Goal: Task Accomplishment & Management: Use online tool/utility

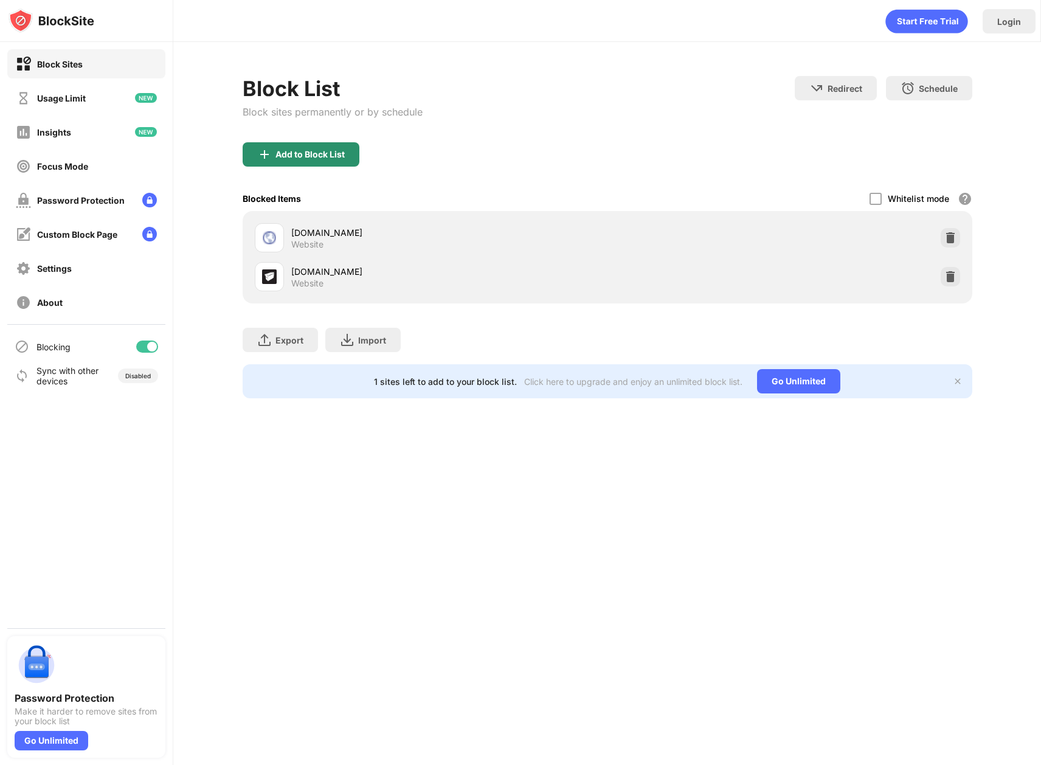
click at [319, 143] on div "Add to Block List" at bounding box center [301, 154] width 117 height 24
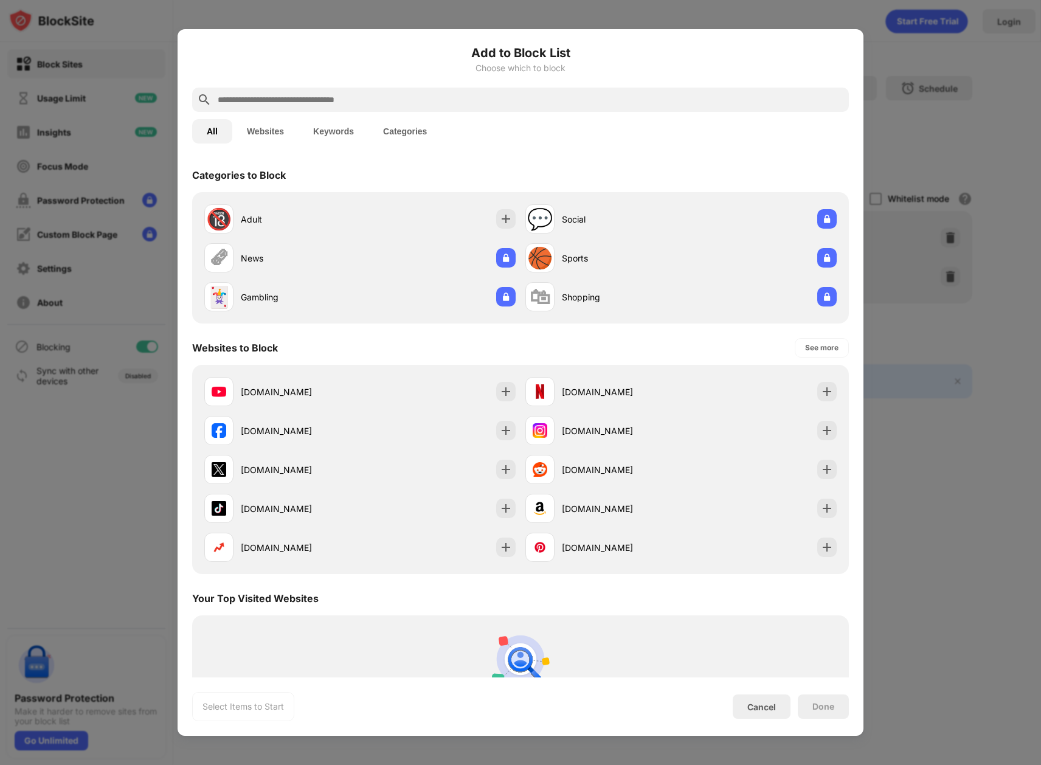
click at [345, 99] on input "text" at bounding box center [530, 99] width 628 height 15
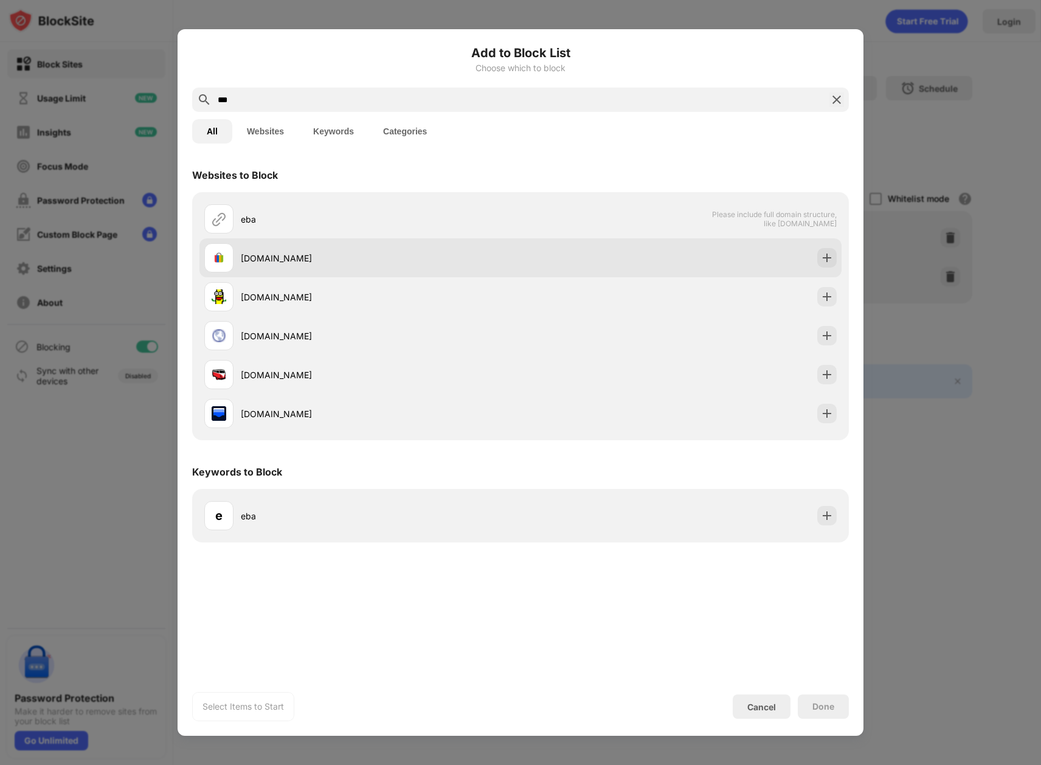
type input "***"
click at [299, 241] on div "[DOMAIN_NAME]" at bounding box center [520, 257] width 642 height 39
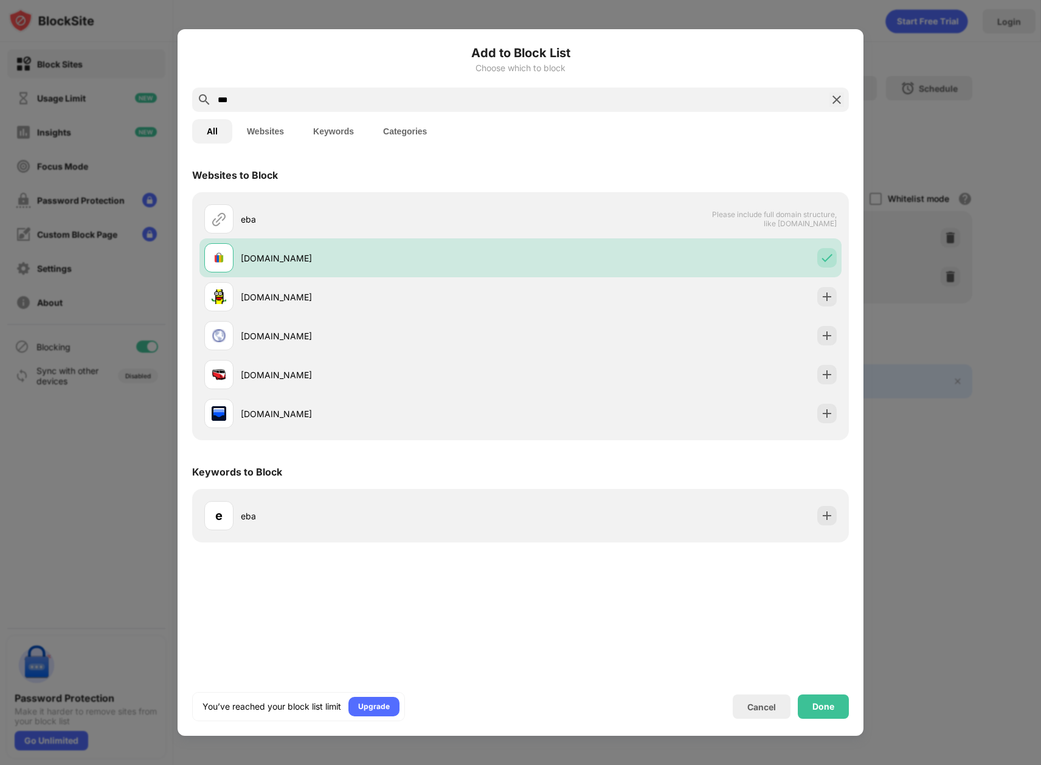
click at [832, 695] on div "Done" at bounding box center [823, 706] width 51 height 24
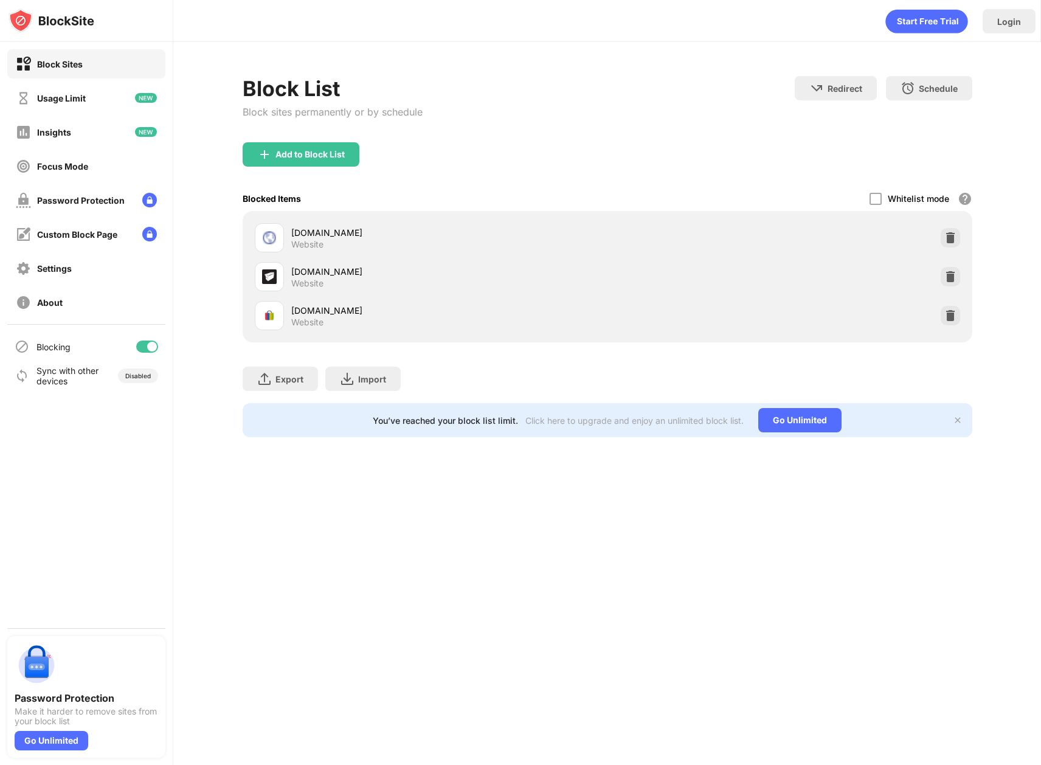
click at [620, 513] on div "Login Block List Block sites permanently or by schedule Redirect Choose a site …" at bounding box center [607, 382] width 868 height 765
click at [438, 91] on div "Block List Block sites permanently or by schedule Redirect Choose a site to be …" at bounding box center [608, 109] width 730 height 66
